Goal: Contribute content: Add original content to the website for others to see

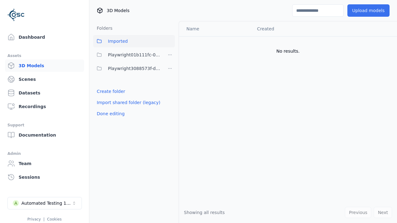
click at [127, 55] on span "Playwright01b111fc-024f-466d-9bae-c06bfb571c6d" at bounding box center [134, 54] width 53 height 7
click at [370, 11] on button "Upload models" at bounding box center [369, 10] width 42 height 12
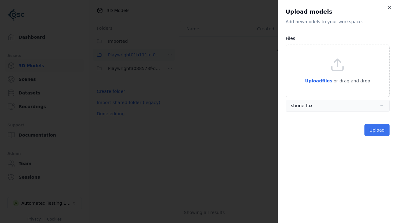
click at [378, 130] on button "Upload" at bounding box center [377, 130] width 25 height 12
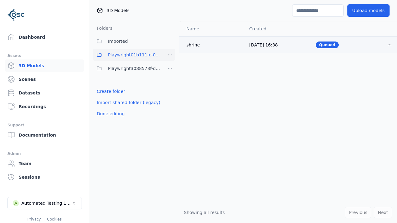
click at [390, 45] on html "Support Dashboard Assets 3D Models Scenes Datasets Recordings Support Documenta…" at bounding box center [198, 111] width 397 height 223
click at [376, 69] on div "Delete" at bounding box center [376, 69] width 37 height 10
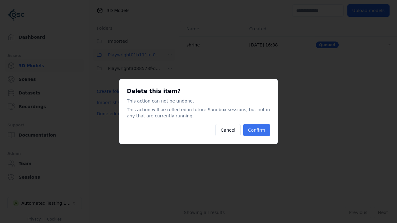
click at [257, 130] on button "Confirm" at bounding box center [256, 130] width 27 height 12
click at [170, 55] on html "Support Dashboard Assets 3D Models Scenes Datasets Recordings Support Documenta…" at bounding box center [198, 111] width 397 height 223
